Goal: Task Accomplishment & Management: Manage account settings

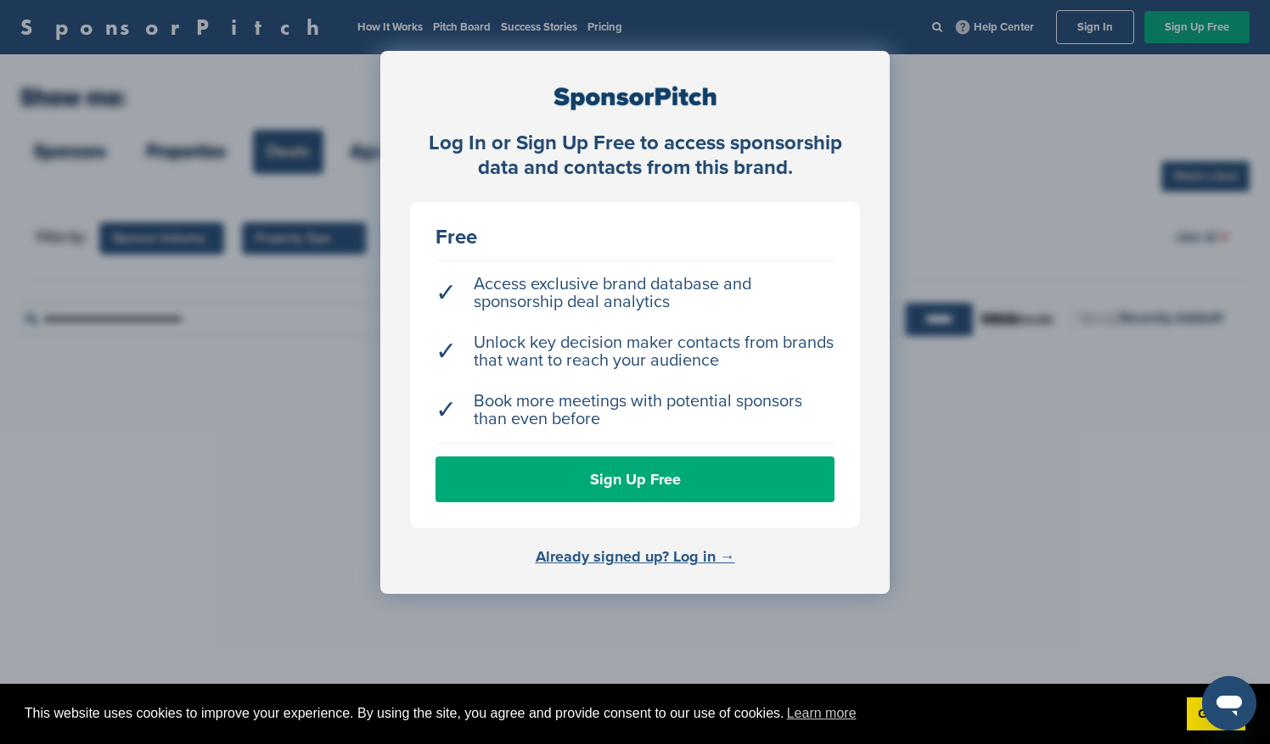
click at [701, 558] on link "Already signed up? Log in →" at bounding box center [635, 556] width 199 height 19
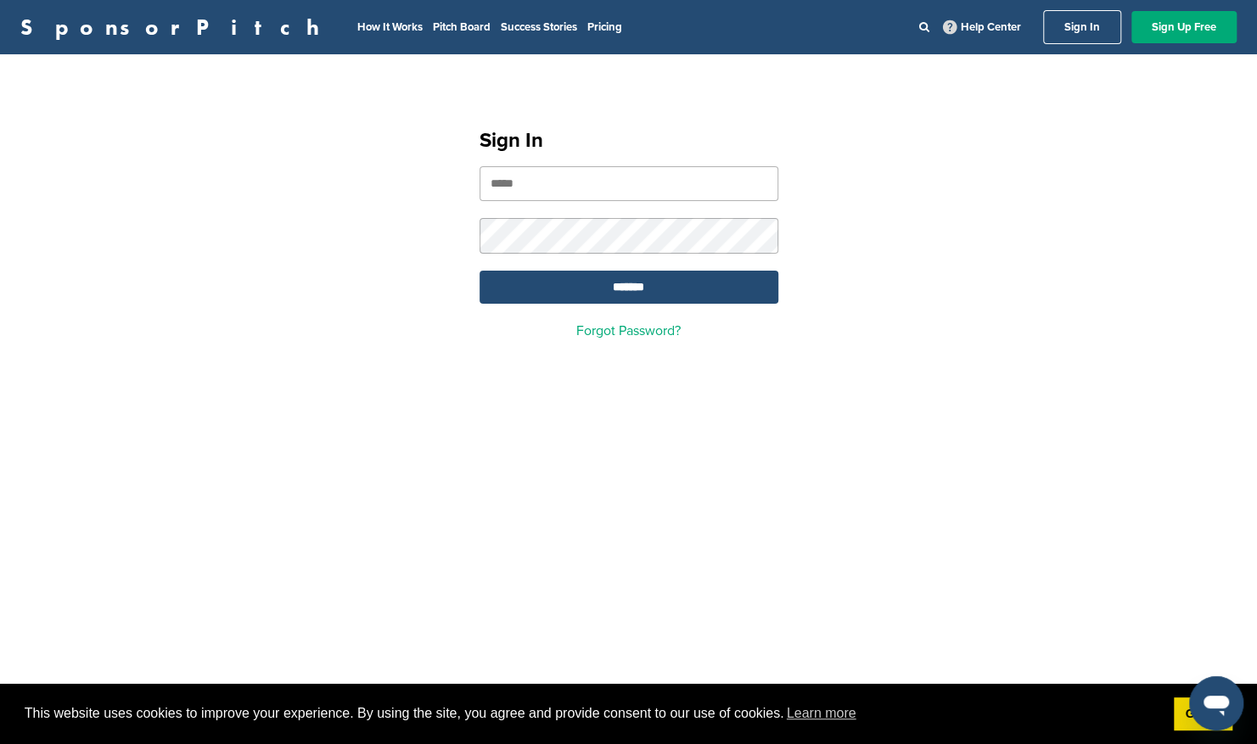
click at [521, 193] on input "email" at bounding box center [629, 183] width 299 height 35
type input "**********"
click at [597, 294] on input "*******" at bounding box center [629, 287] width 299 height 33
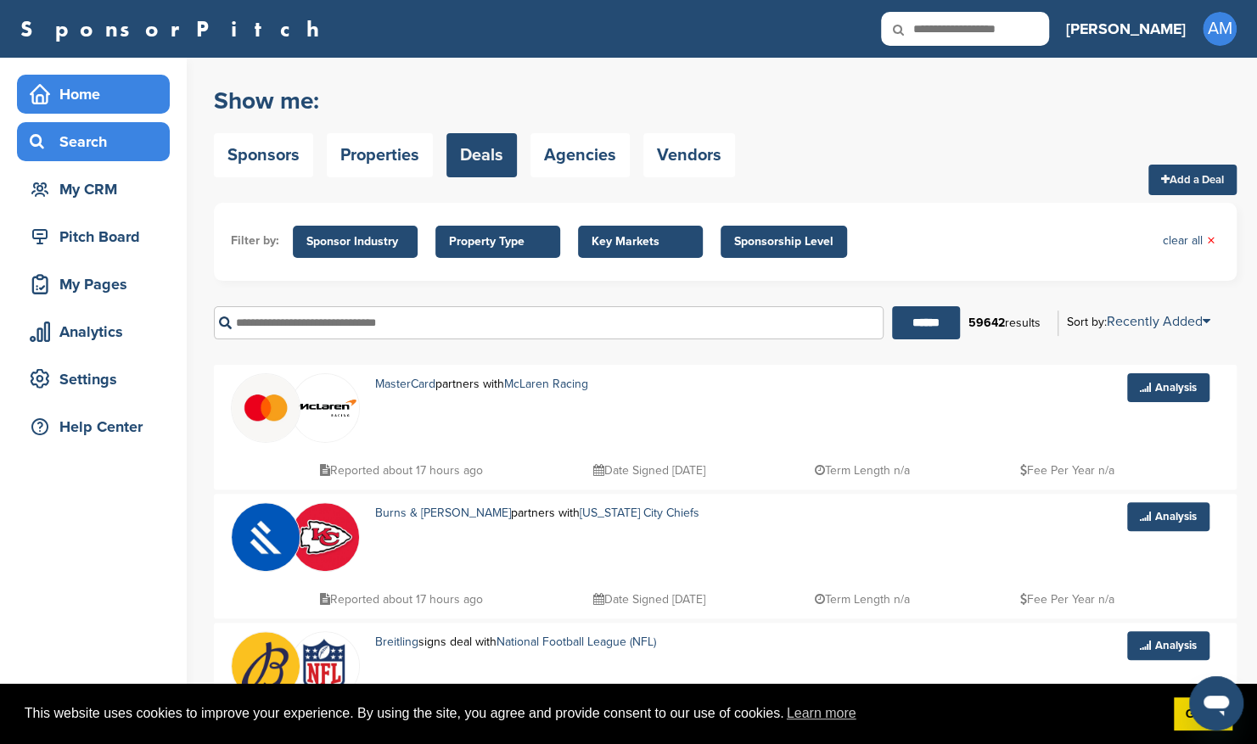
click at [95, 100] on div "Home" at bounding box center [97, 94] width 144 height 31
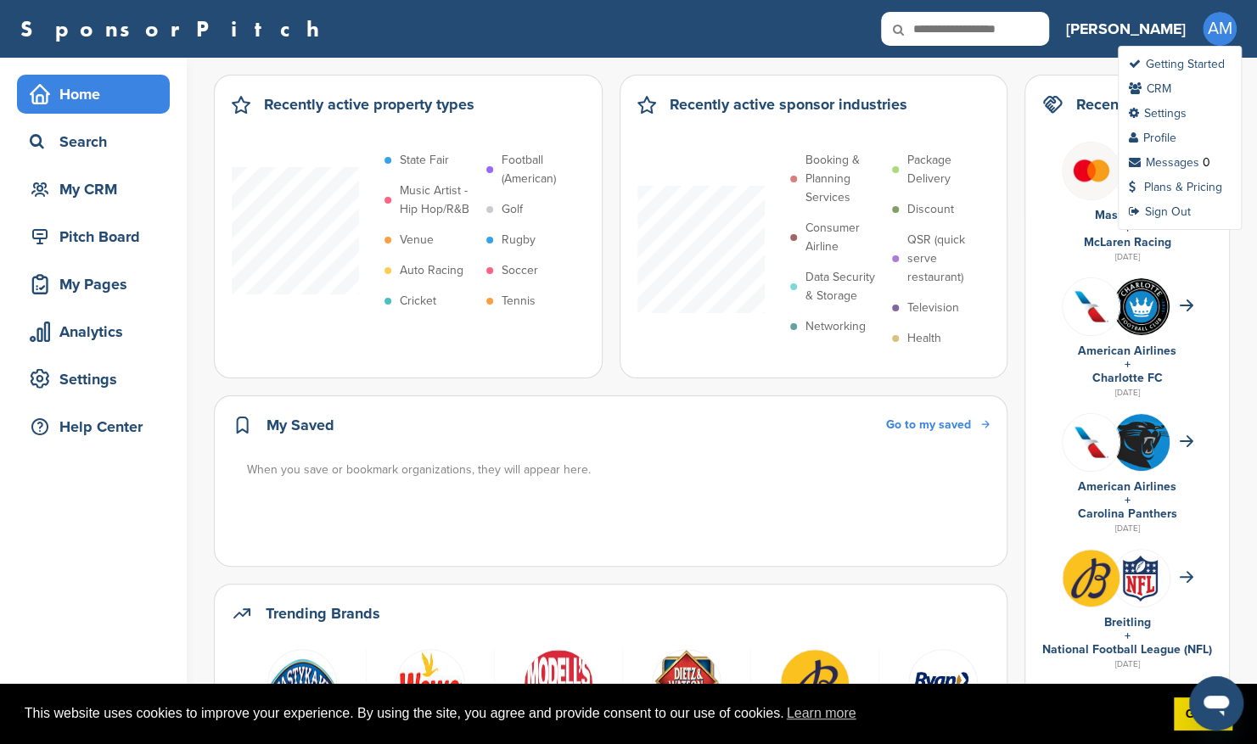
click at [1226, 27] on span "AM" at bounding box center [1220, 29] width 34 height 34
click at [1172, 131] on link "Profile" at bounding box center [1153, 138] width 48 height 14
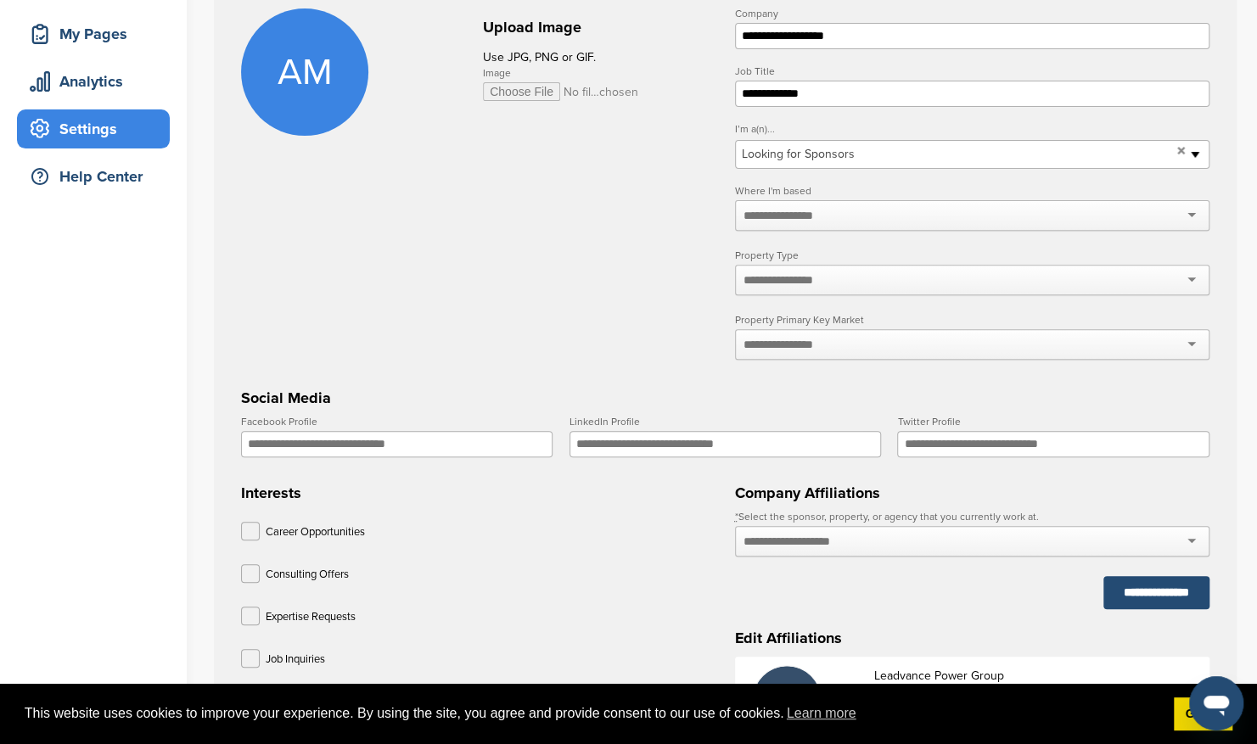
scroll to position [96, 0]
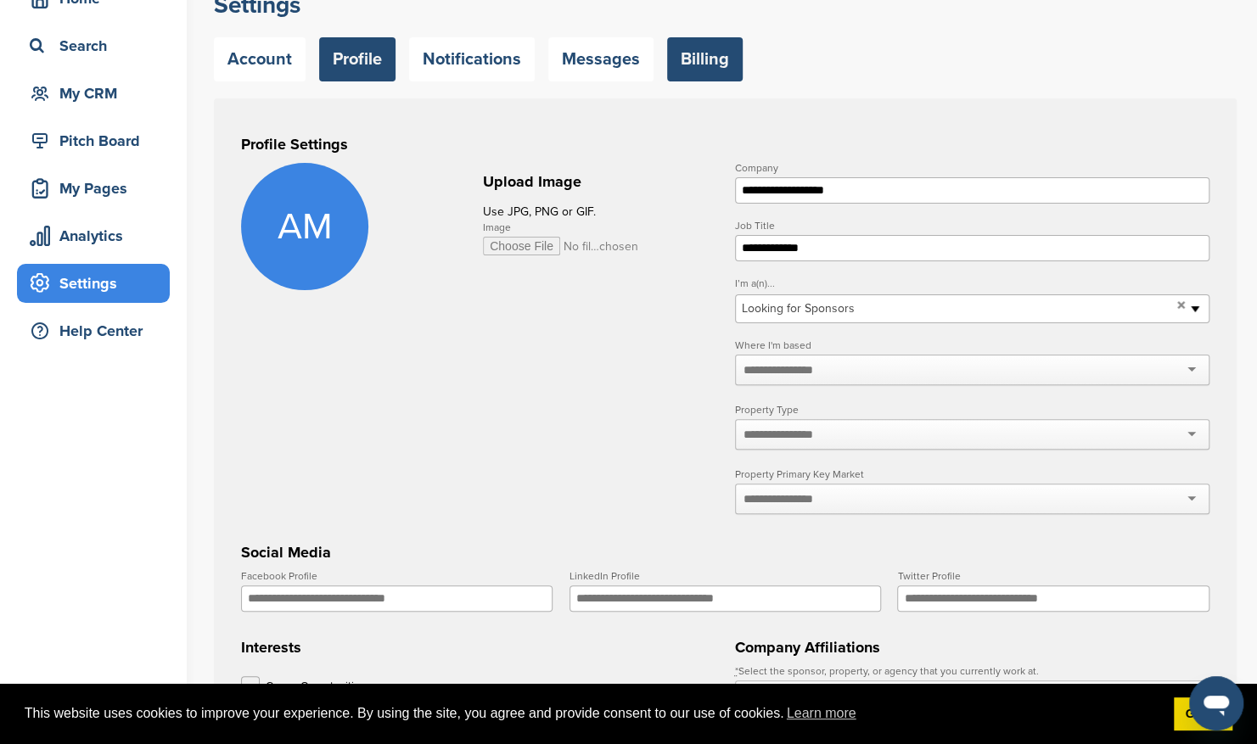
click at [693, 62] on link "Billing" at bounding box center [705, 59] width 76 height 44
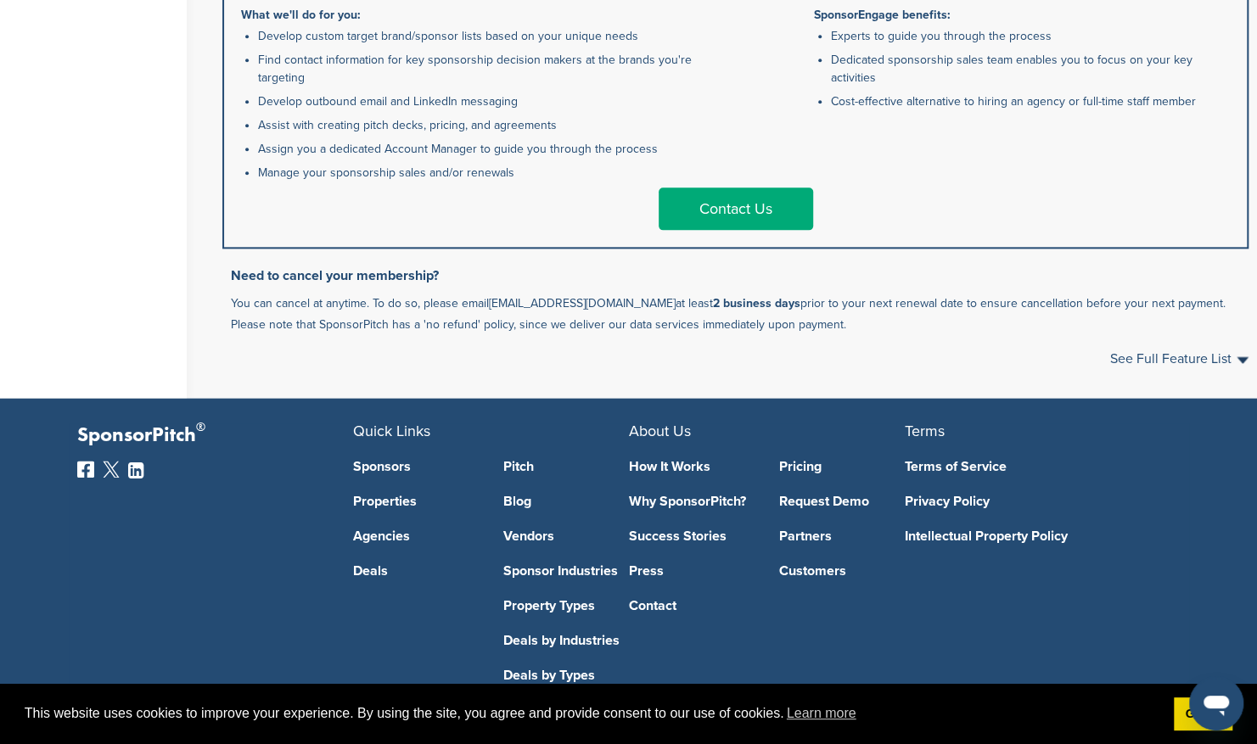
scroll to position [1096, 0]
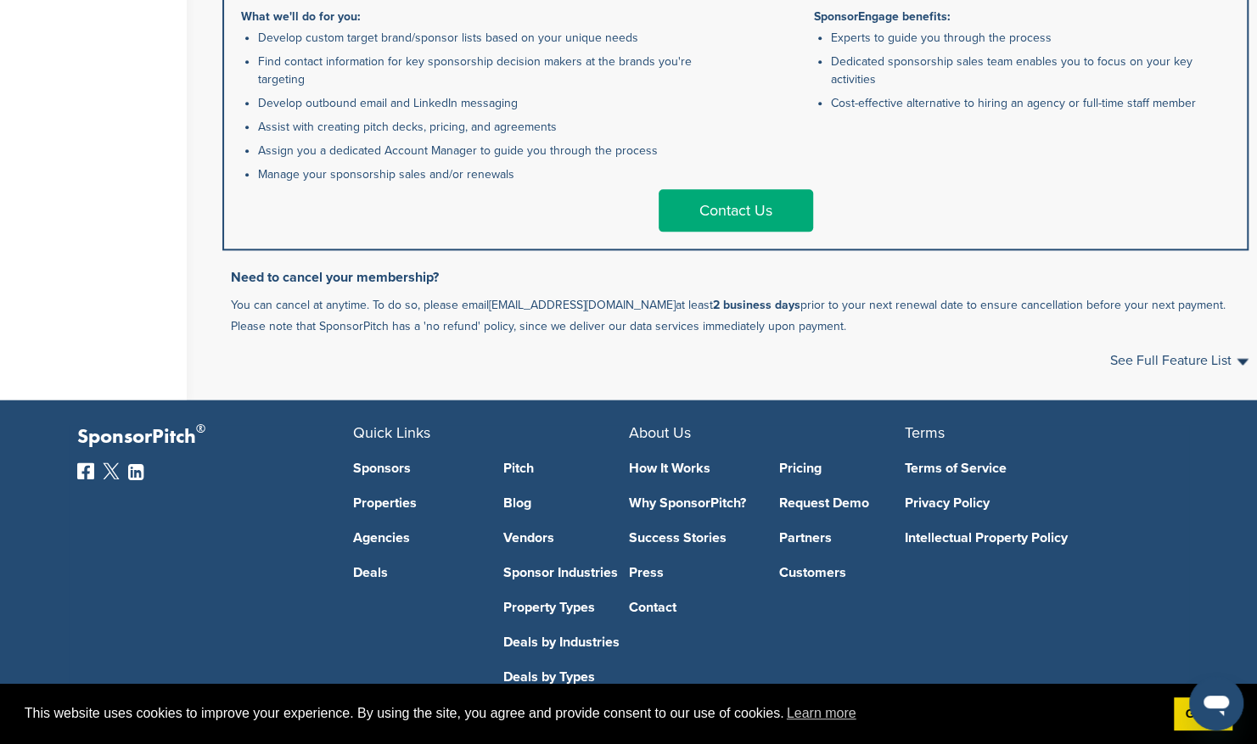
drag, startPoint x: 636, startPoint y: 302, endPoint x: 486, endPoint y: 304, distance: 149.4
click at [486, 304] on p "You can cancel at anytime. To do so, please email support@sponsorpitch.com at l…" at bounding box center [740, 316] width 1018 height 42
copy p "[EMAIL_ADDRESS][DOMAIN_NAME]"
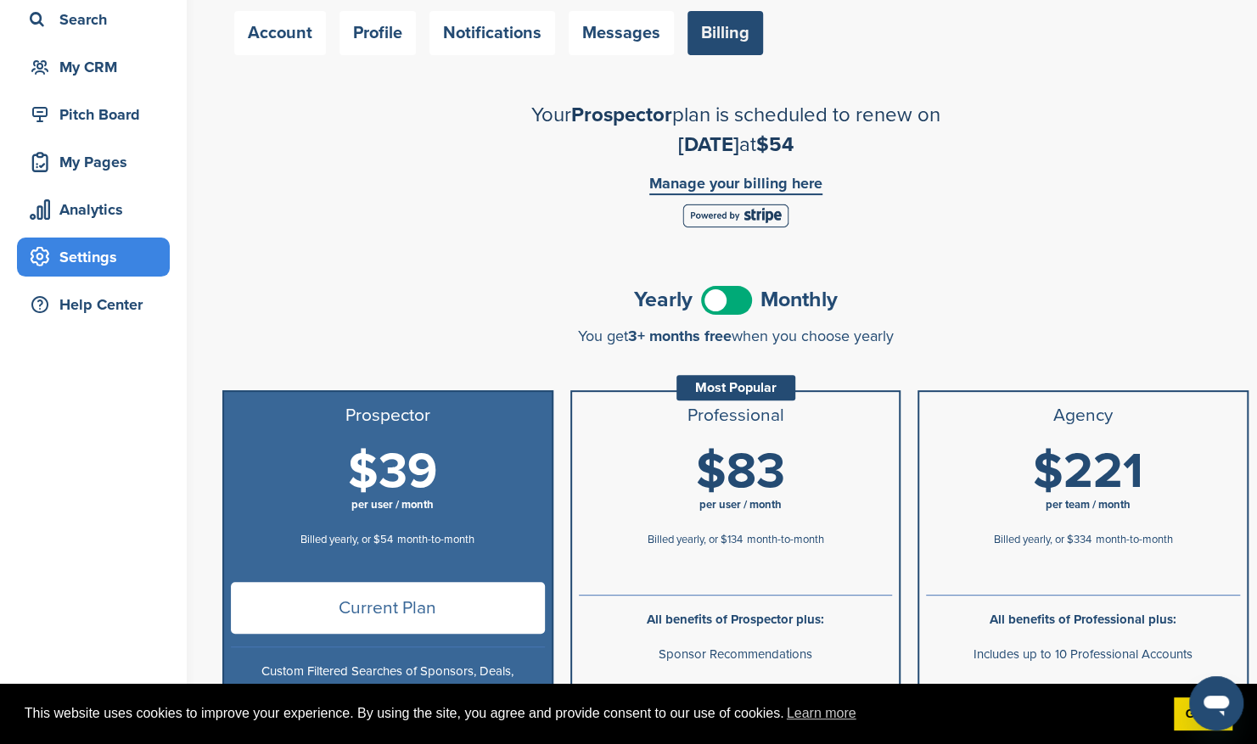
scroll to position [0, 0]
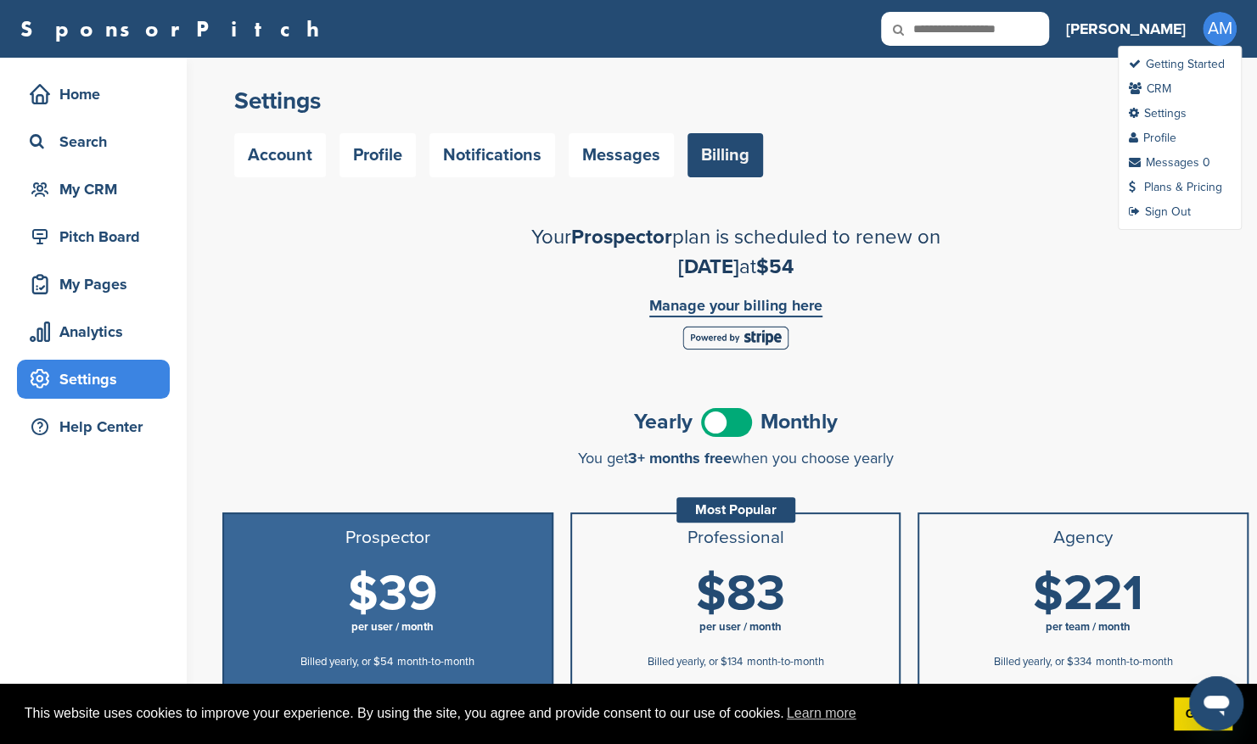
click at [1224, 31] on span "AM" at bounding box center [1220, 29] width 34 height 34
click at [1164, 137] on link "Profile" at bounding box center [1153, 138] width 48 height 14
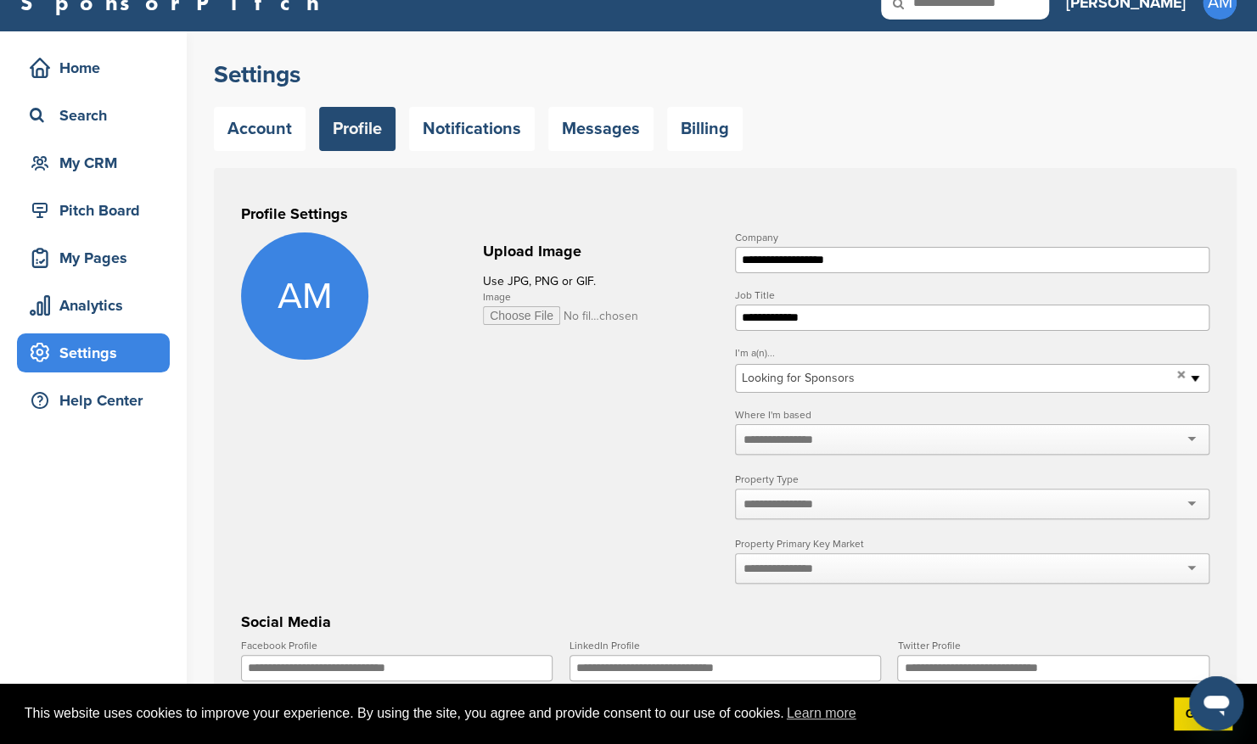
scroll to position [13, 0]
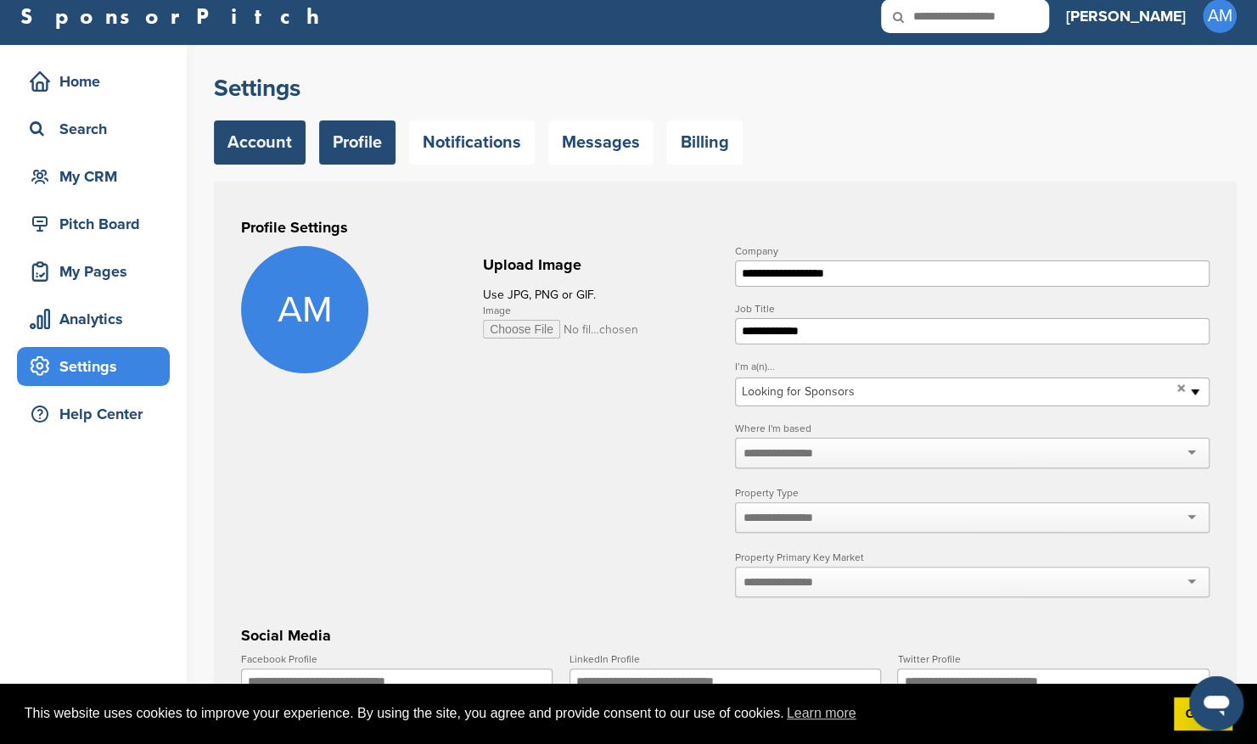
click at [272, 147] on link "Account" at bounding box center [260, 143] width 92 height 44
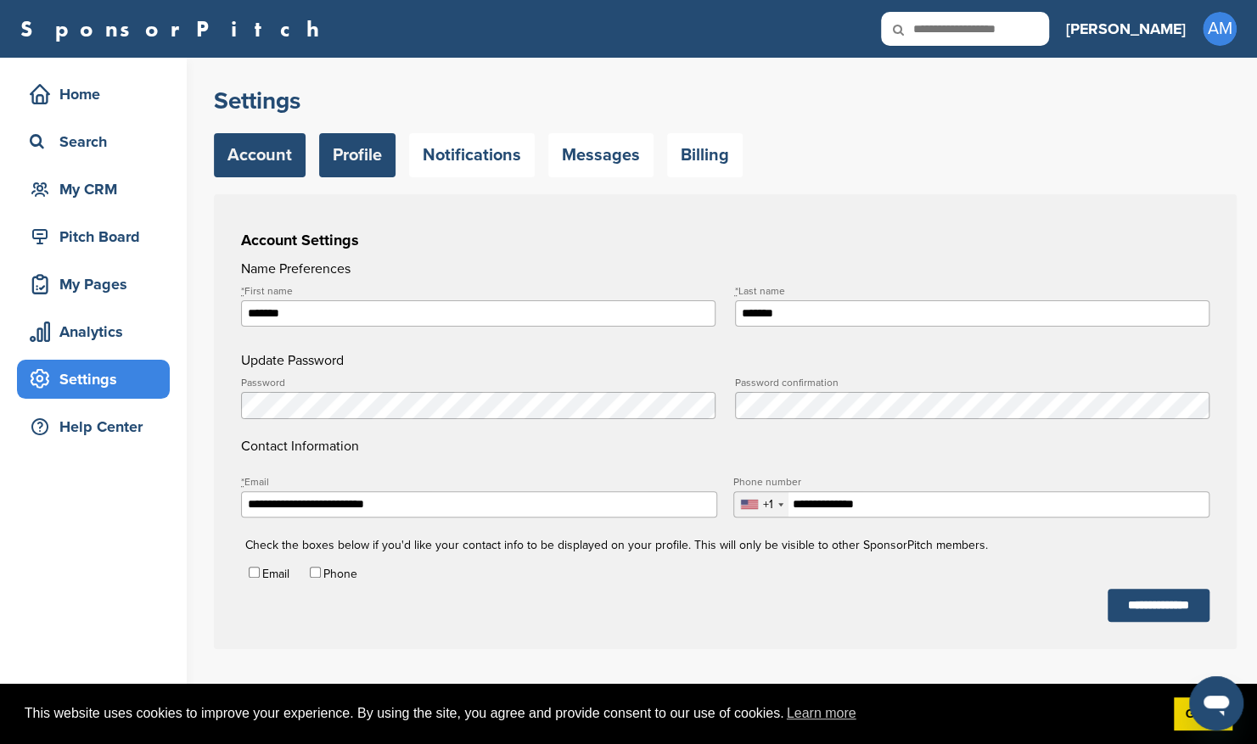
click at [347, 154] on link "Profile" at bounding box center [357, 155] width 76 height 44
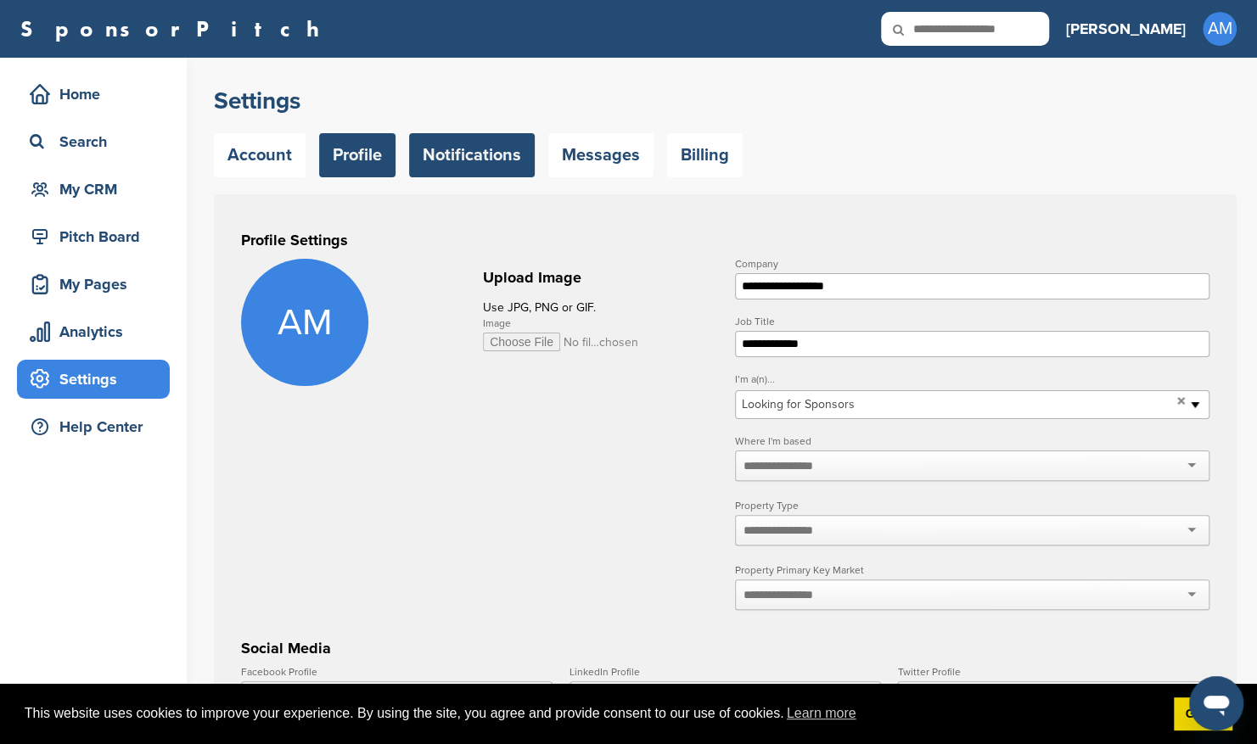
click at [467, 145] on link "Notifications" at bounding box center [472, 155] width 126 height 44
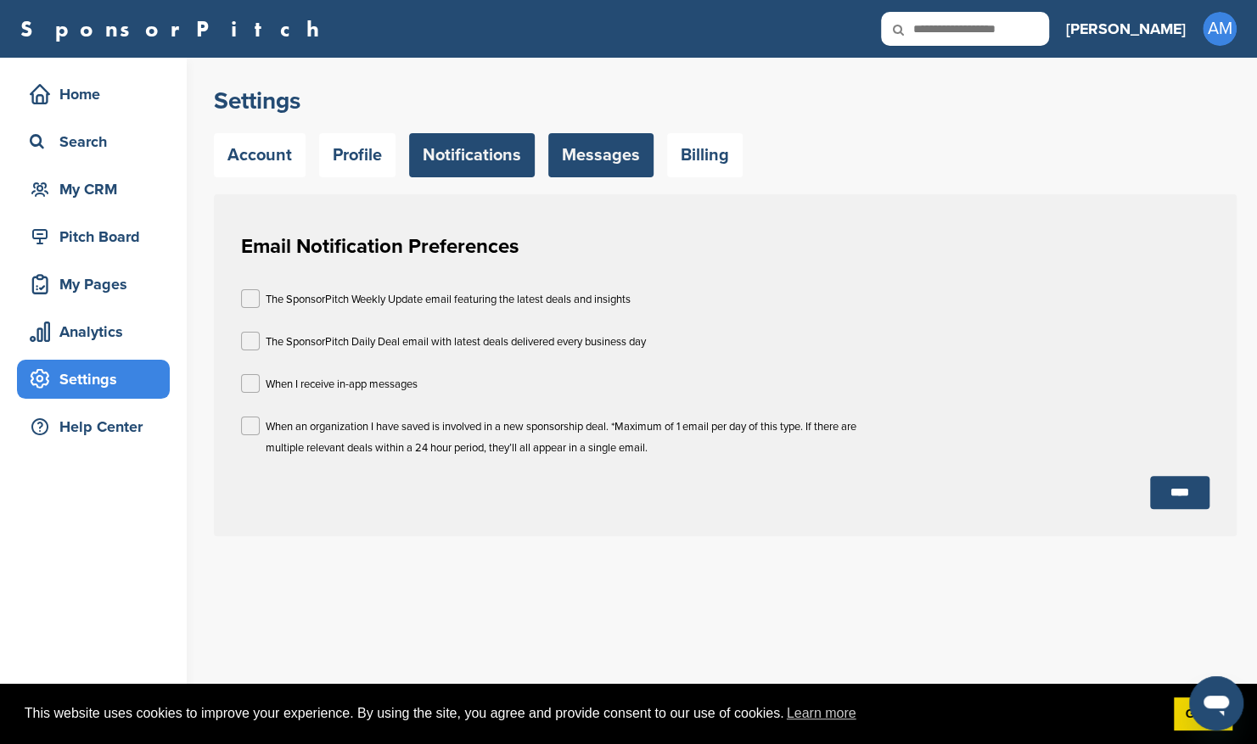
click at [557, 149] on link "Messages" at bounding box center [600, 155] width 105 height 44
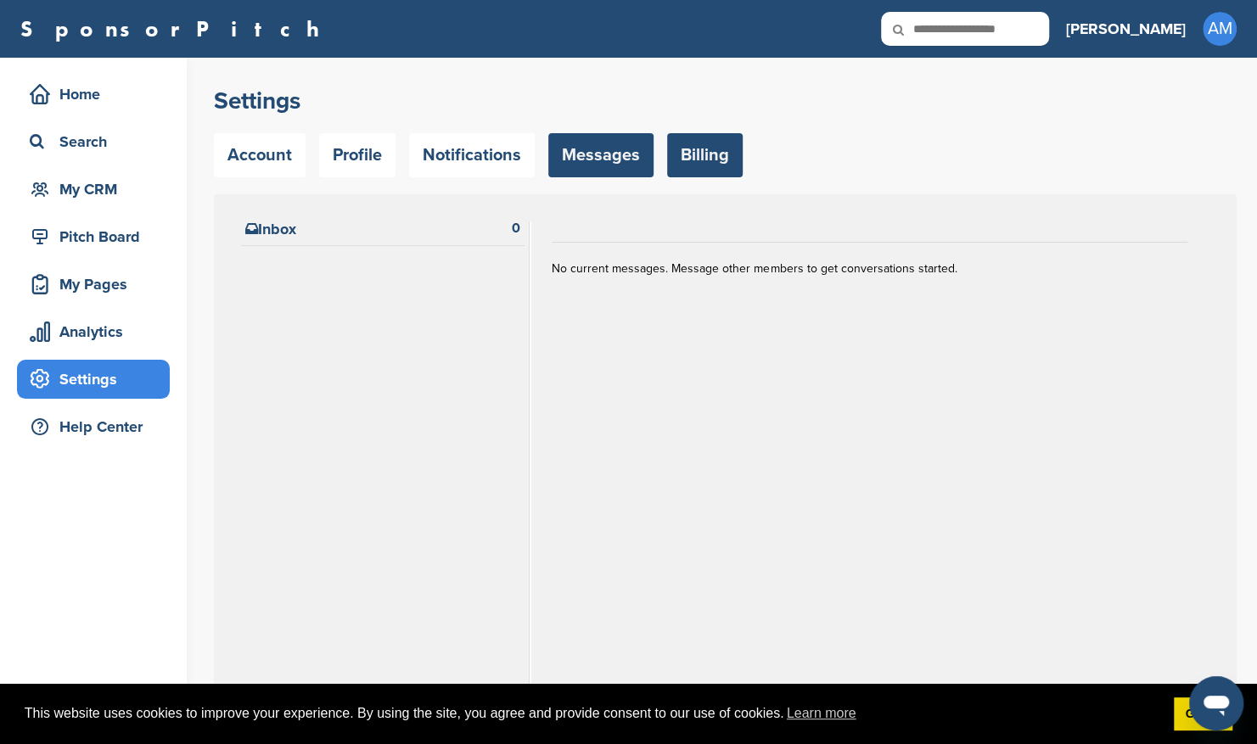
click at [694, 148] on link "Billing" at bounding box center [705, 155] width 76 height 44
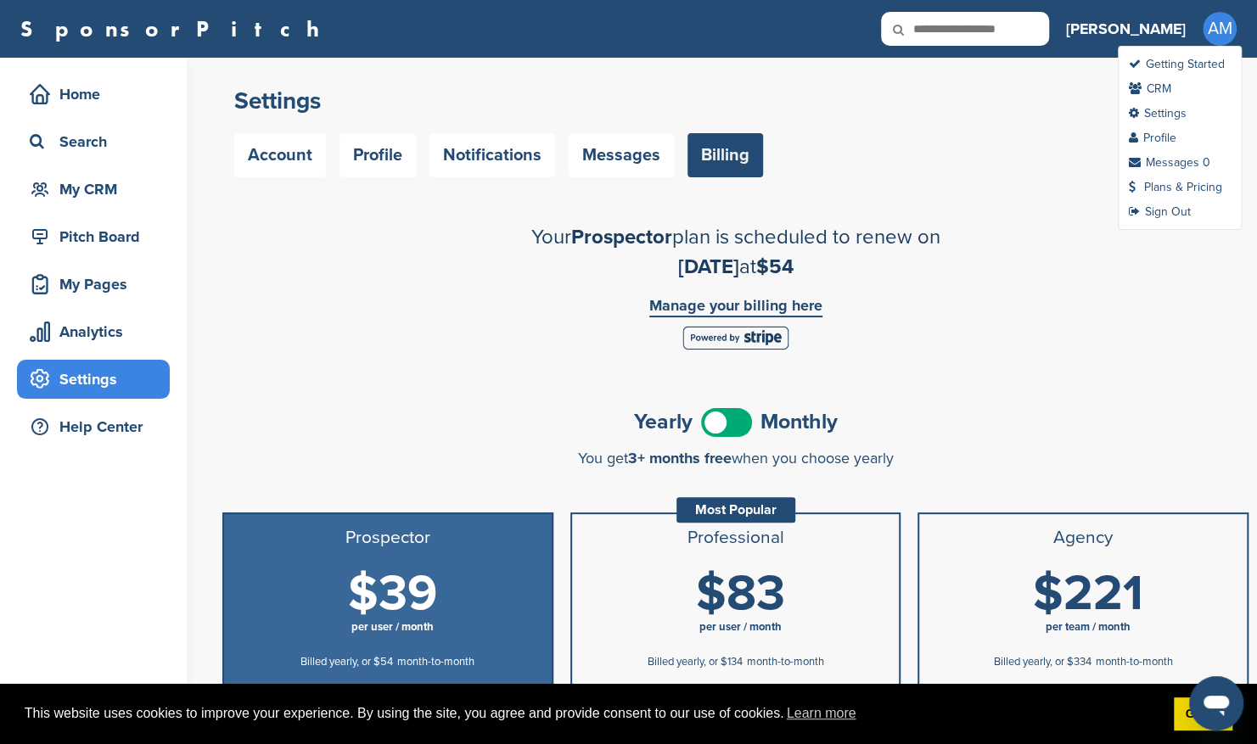
click at [1224, 29] on span "AM" at bounding box center [1220, 29] width 34 height 34
click at [1173, 114] on link "Settings" at bounding box center [1158, 113] width 58 height 14
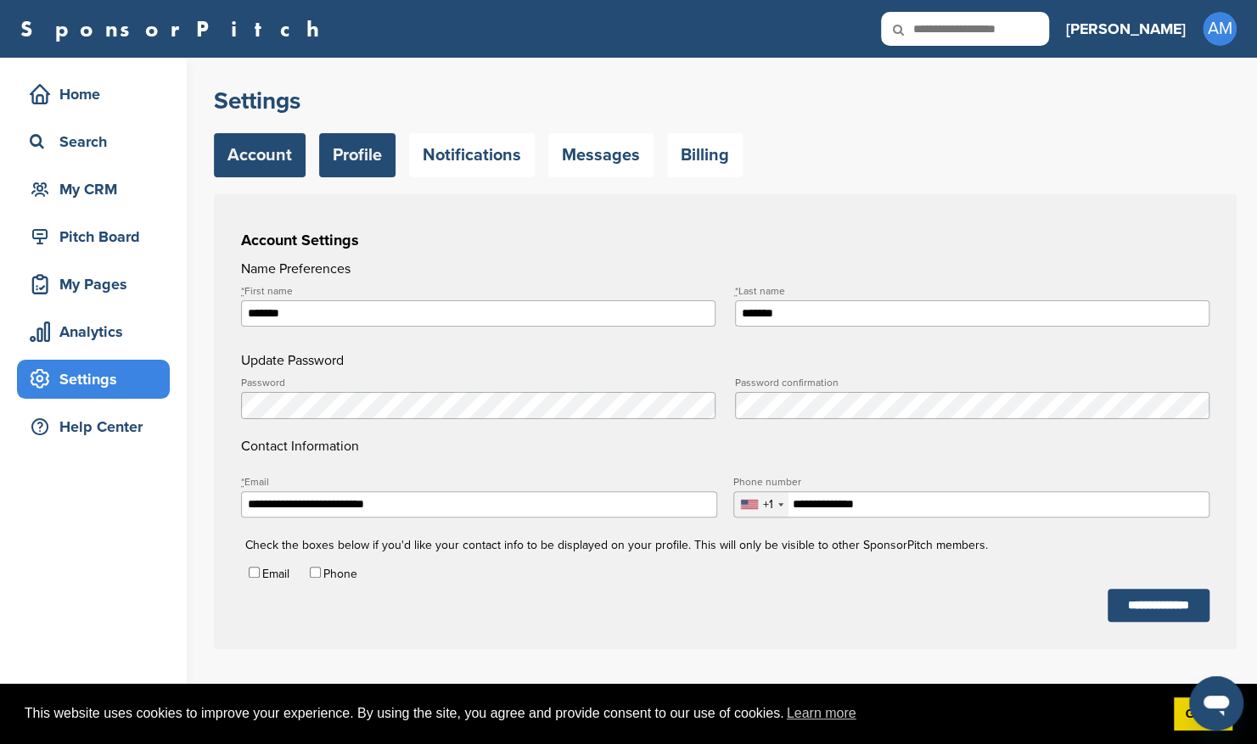
click at [373, 161] on link "Profile" at bounding box center [357, 155] width 76 height 44
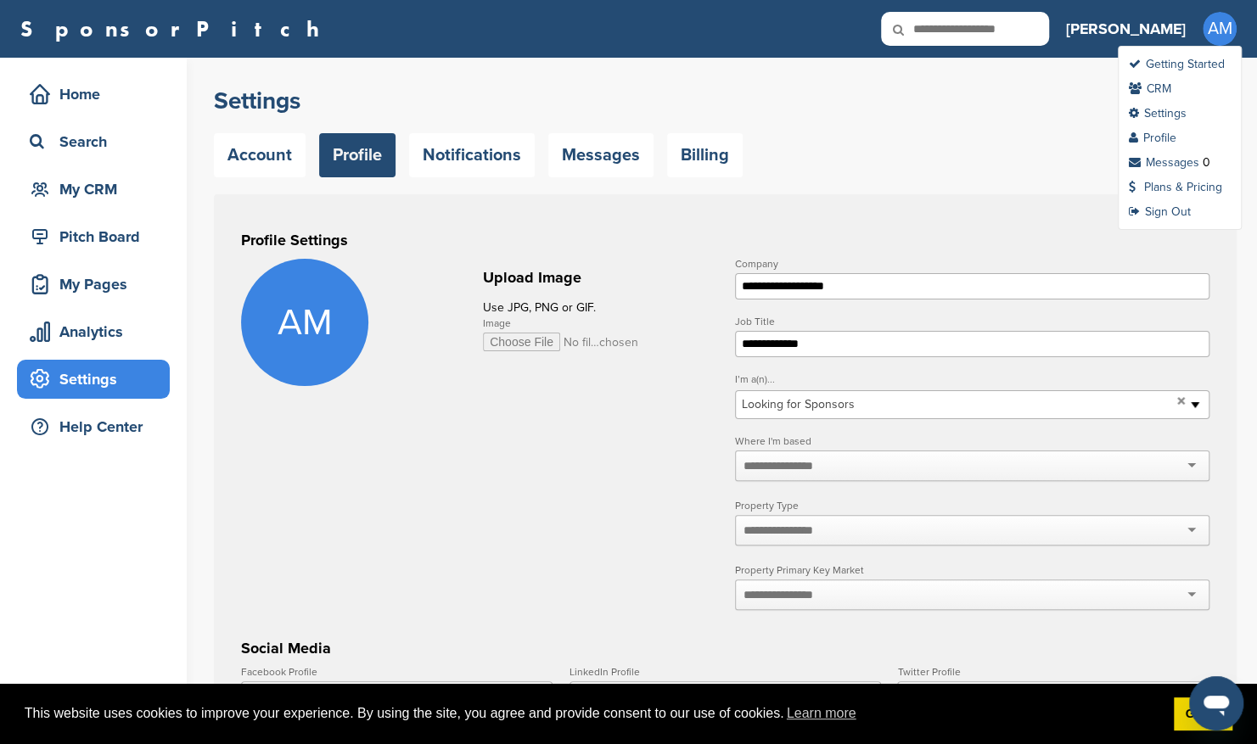
click at [1217, 36] on span "AM" at bounding box center [1220, 29] width 34 height 34
click at [1171, 132] on link "Profile" at bounding box center [1153, 138] width 48 height 14
click at [1209, 30] on span "AM" at bounding box center [1220, 29] width 34 height 34
click at [951, 160] on div "Account Profile Notifications Messages Billing" at bounding box center [725, 155] width 1023 height 44
drag, startPoint x: 881, startPoint y: 286, endPoint x: 717, endPoint y: 286, distance: 163.8
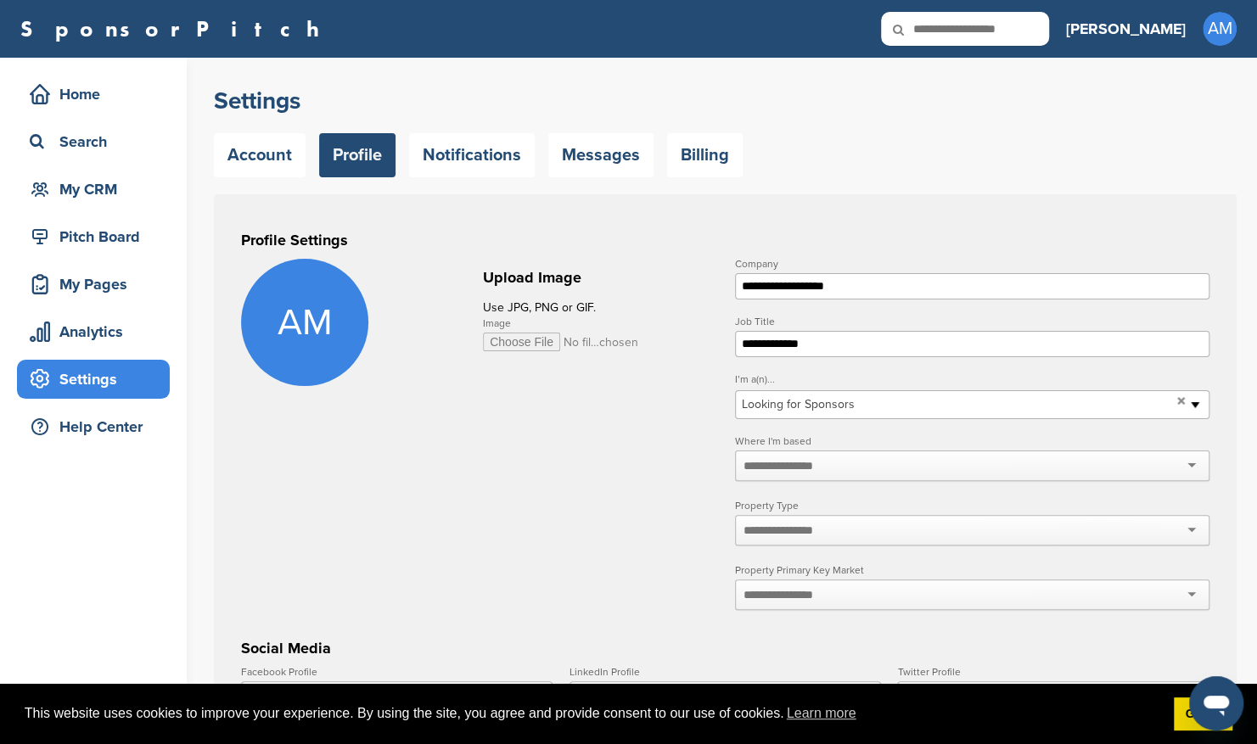
click at [717, 286] on form "**********" at bounding box center [725, 685] width 968 height 853
click at [1170, 112] on link "Settings" at bounding box center [1158, 113] width 58 height 14
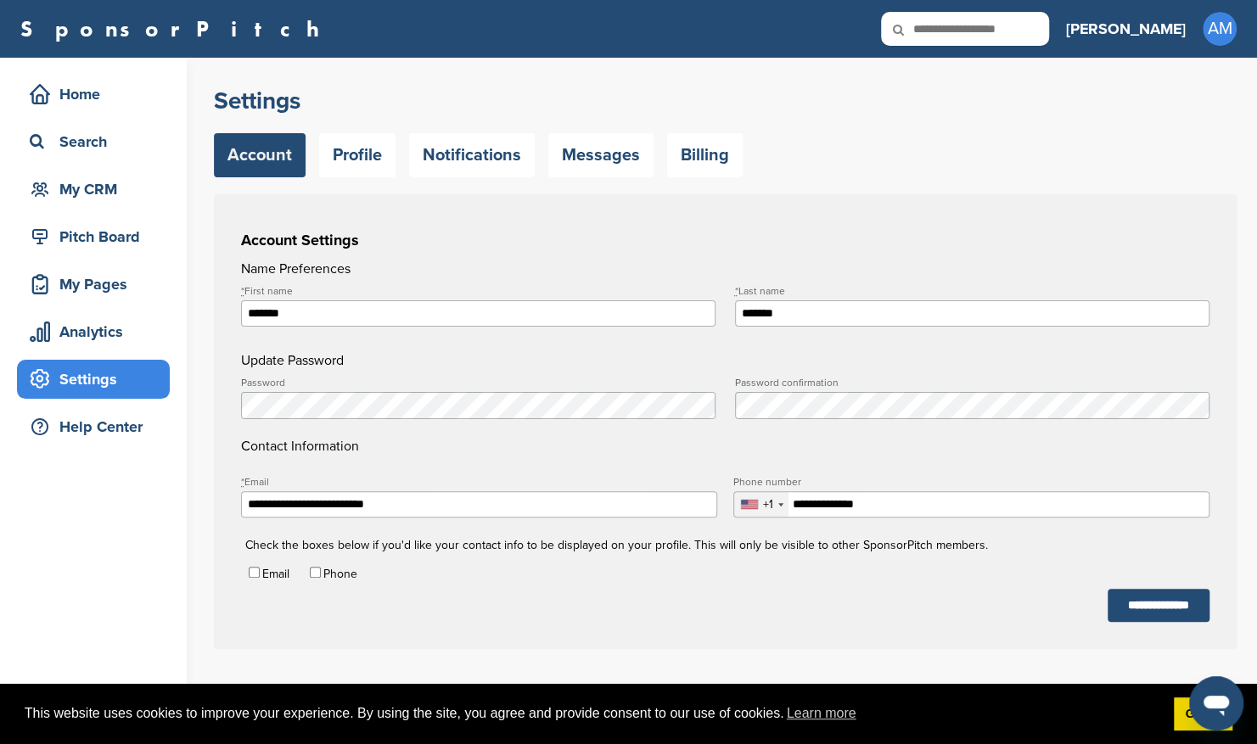
click at [1151, 25] on h3 "[PERSON_NAME]" at bounding box center [1126, 29] width 120 height 24
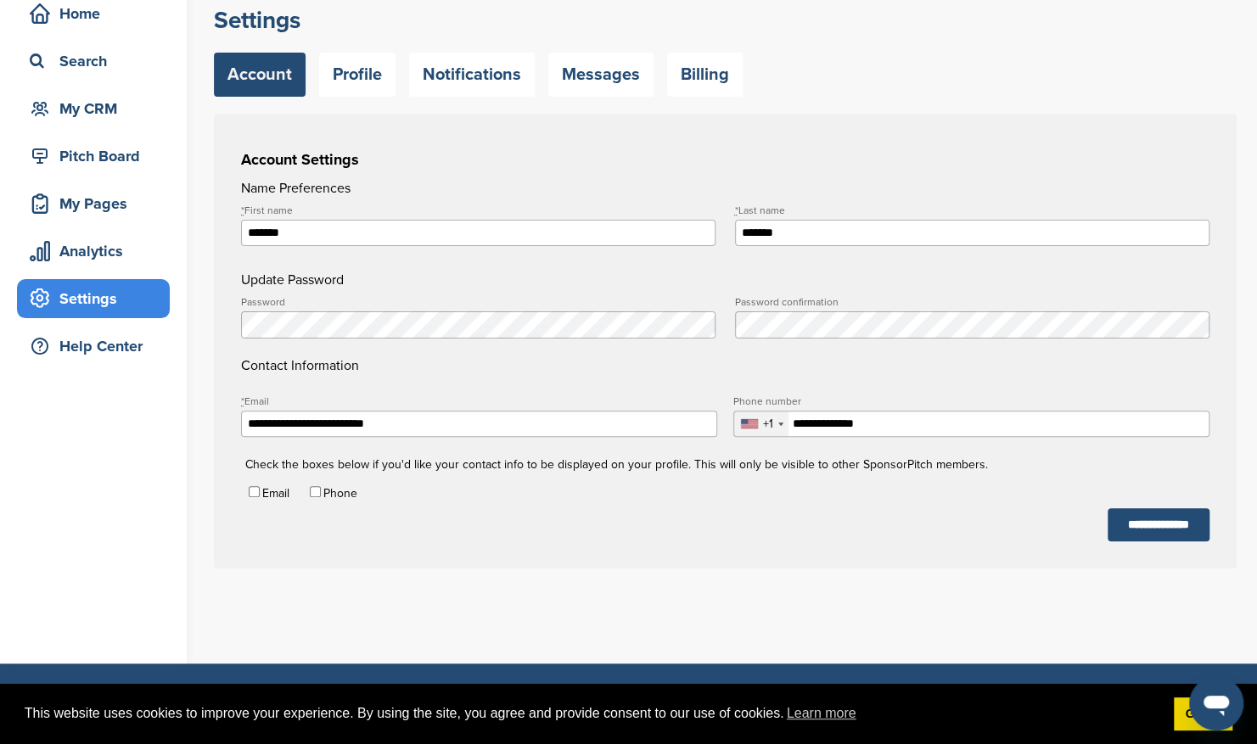
scroll to position [81, 0]
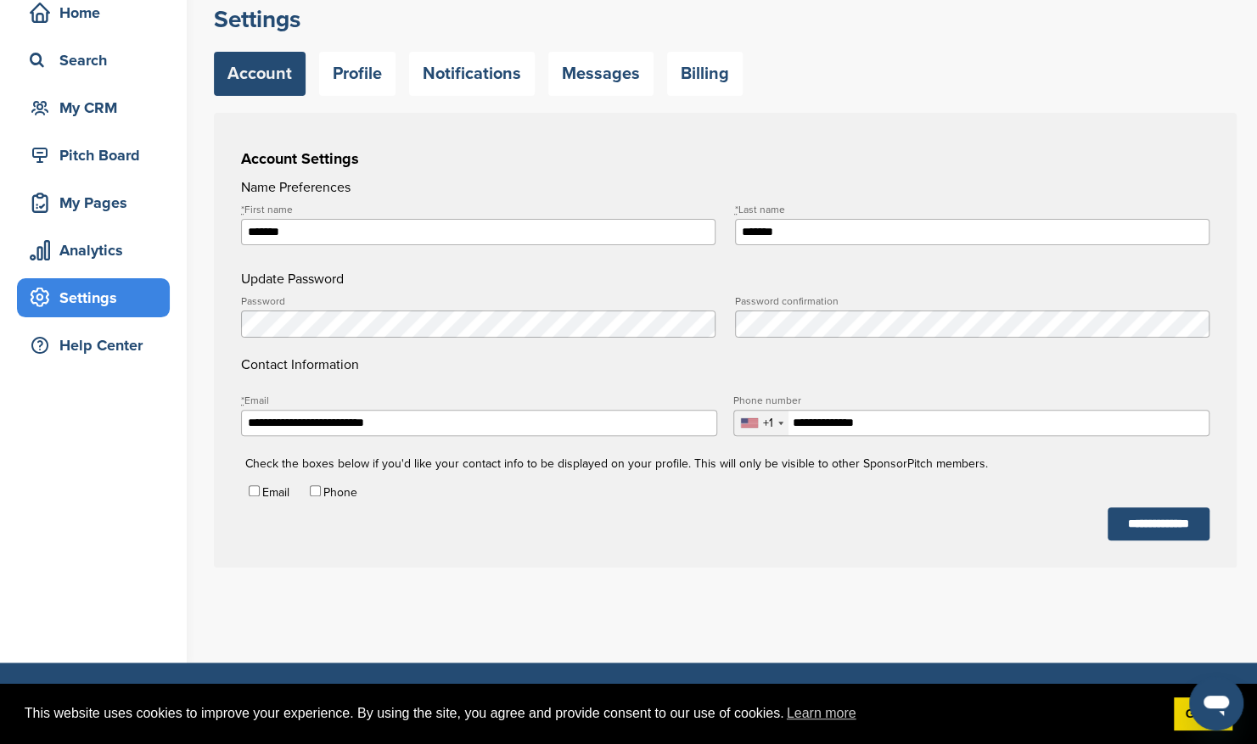
drag, startPoint x: 448, startPoint y: 423, endPoint x: 237, endPoint y: 437, distance: 211.8
click at [237, 437] on div "**********" at bounding box center [725, 340] width 1023 height 455
click at [519, 618] on div "**********" at bounding box center [735, 297] width 1043 height 642
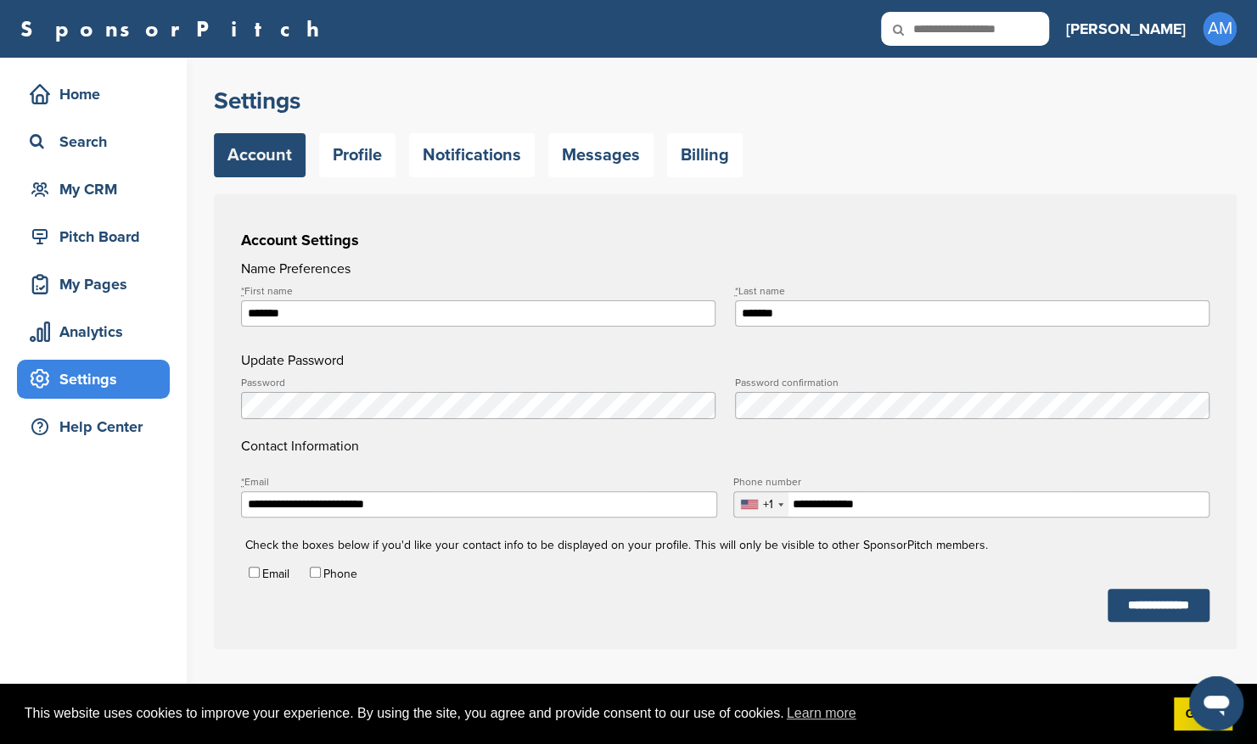
click at [1231, 48] on div "SponsorPitch Home Search My CRM Pitch Board My Pages Analytics Settings Help Ce…" at bounding box center [628, 29] width 1257 height 58
click at [1219, 34] on span "AM" at bounding box center [1220, 29] width 34 height 34
click at [1170, 111] on link "Settings" at bounding box center [1158, 113] width 58 height 14
click at [698, 158] on link "Billing" at bounding box center [705, 155] width 76 height 44
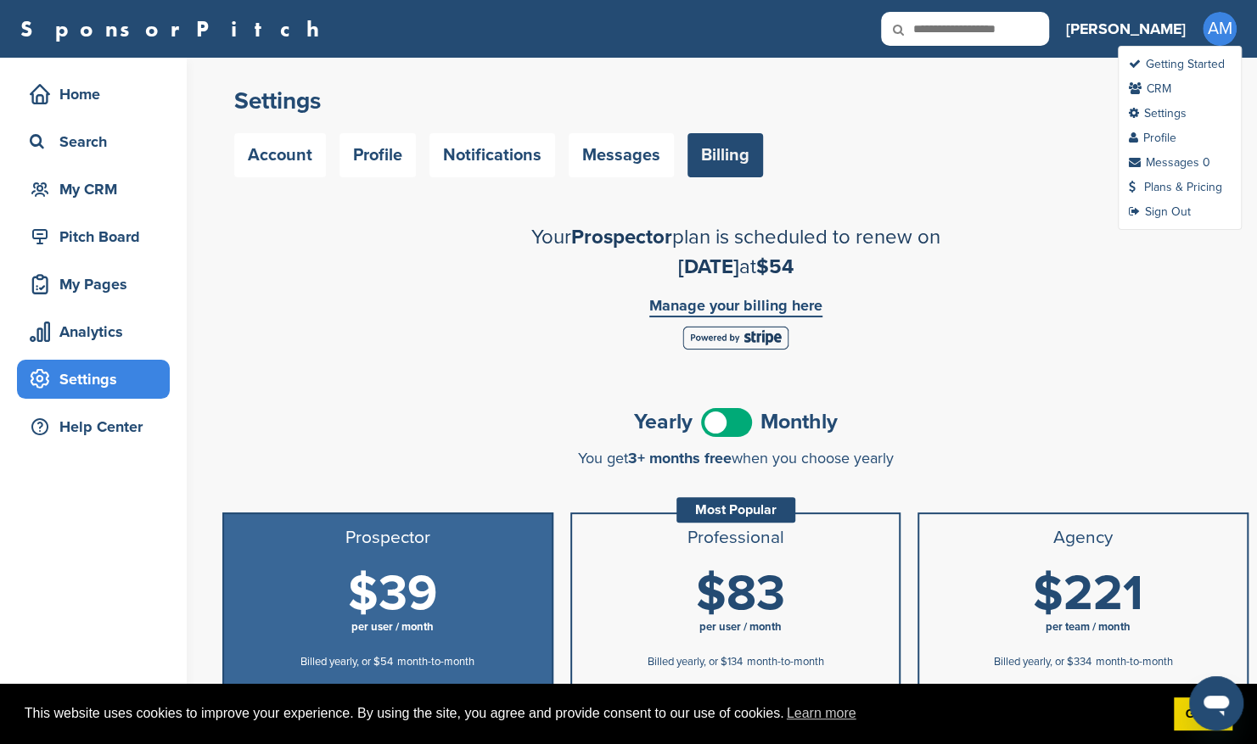
click at [1210, 25] on span "AM" at bounding box center [1220, 29] width 34 height 34
click at [1207, 32] on span "AM" at bounding box center [1220, 29] width 34 height 34
click at [1185, 185] on link "Plans & Pricing" at bounding box center [1175, 187] width 93 height 14
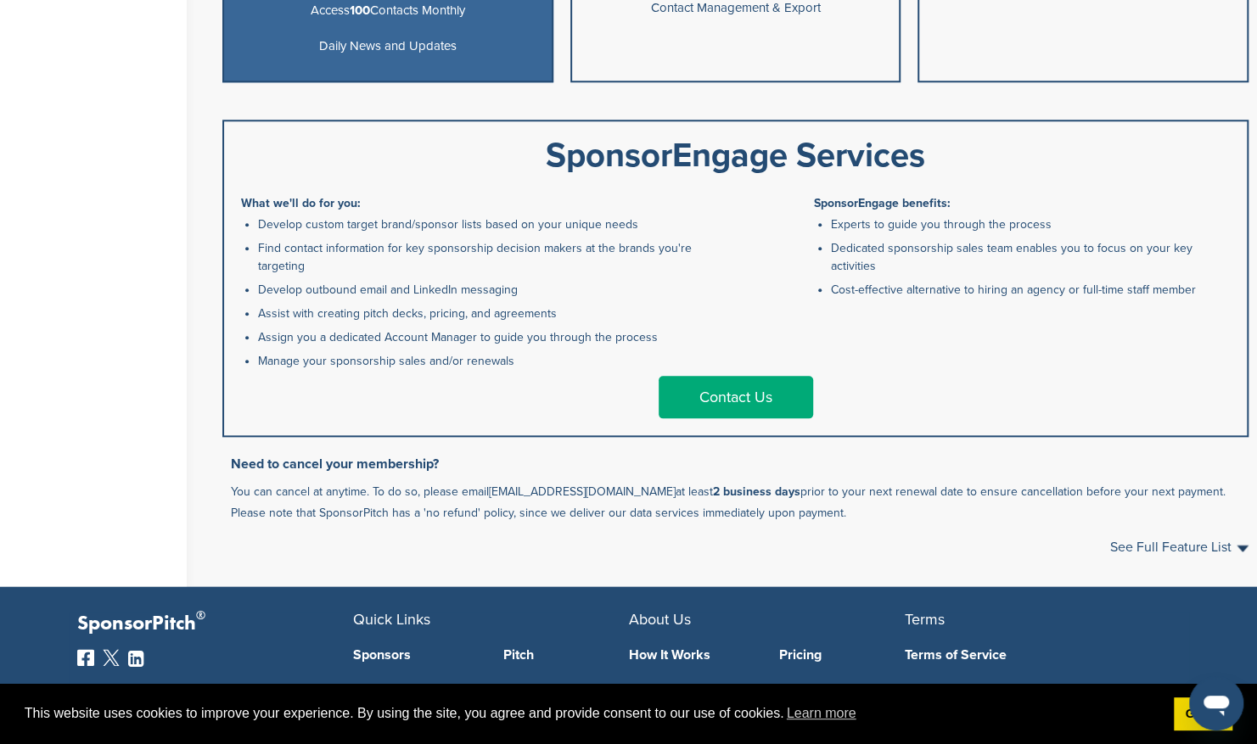
scroll to position [908, 0]
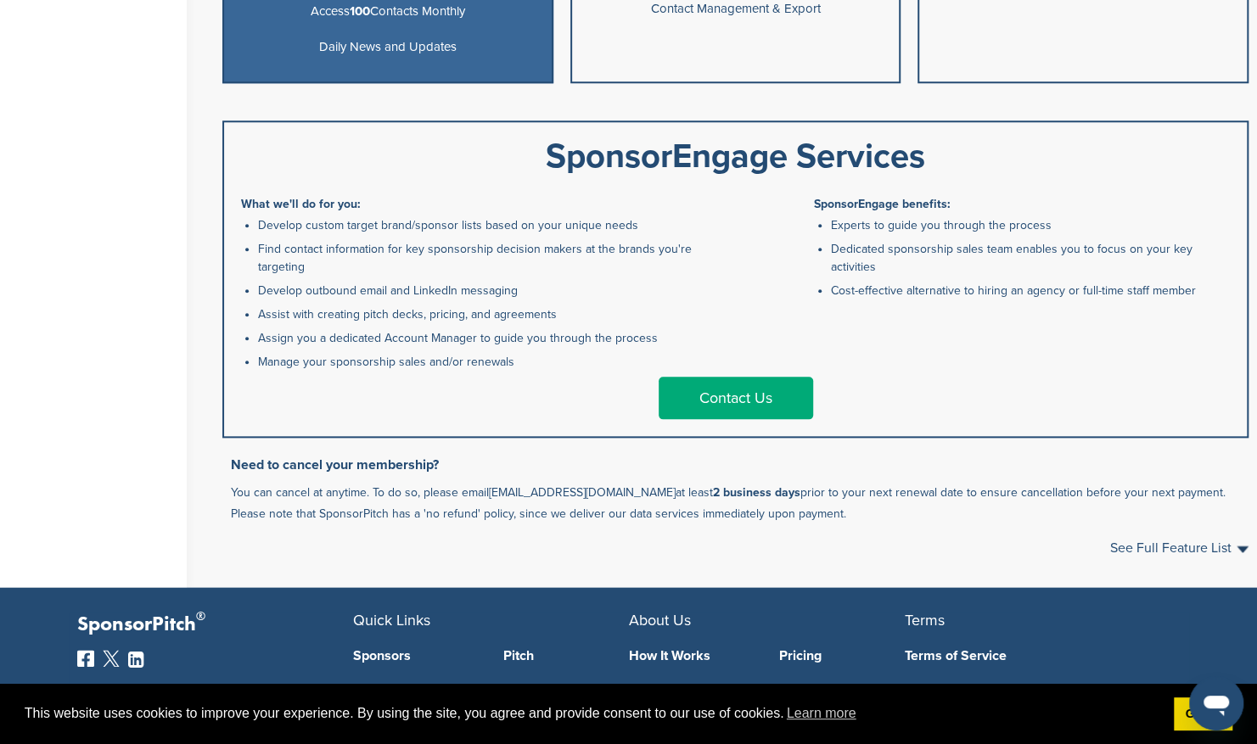
click at [766, 397] on link "Contact Us" at bounding box center [736, 398] width 154 height 42
